Goal: Task Accomplishment & Management: Use online tool/utility

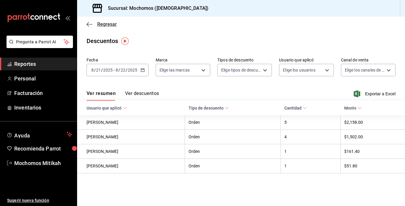
click at [91, 24] on icon "button" at bounding box center [90, 24] width 6 height 0
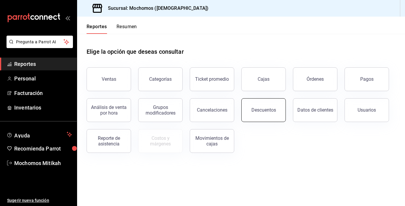
click at [248, 106] on button "Descuentos" at bounding box center [264, 110] width 45 height 24
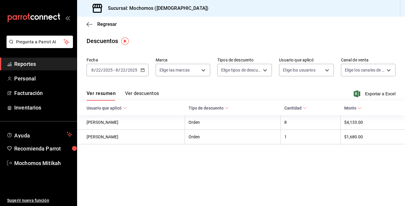
click at [141, 69] on \(Stroke\) "button" at bounding box center [143, 70] width 4 height 3
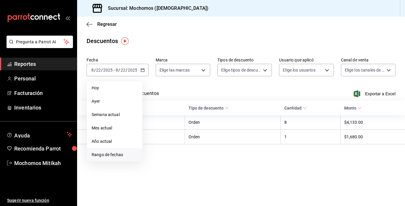
click at [117, 154] on span "Rango de fechas" at bounding box center [115, 155] width 46 height 6
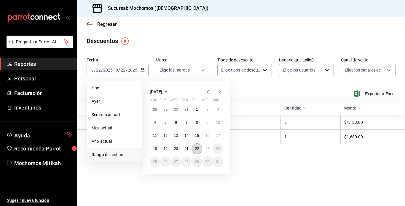
click at [195, 148] on abbr "22" at bounding box center [197, 149] width 4 height 4
click at [206, 148] on abbr "23" at bounding box center [208, 149] width 4 height 4
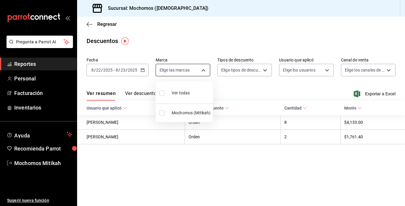
click at [203, 70] on body "Pregunta a Parrot AI Reportes Personal Facturación Inventarios Ayuda Recomienda…" at bounding box center [202, 103] width 405 height 206
click at [203, 70] on div at bounding box center [202, 103] width 405 height 206
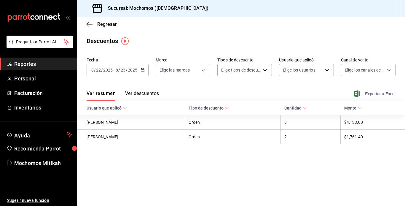
click at [389, 92] on span "Exportar a Excel" at bounding box center [375, 93] width 41 height 7
